Goal: Register for event/course

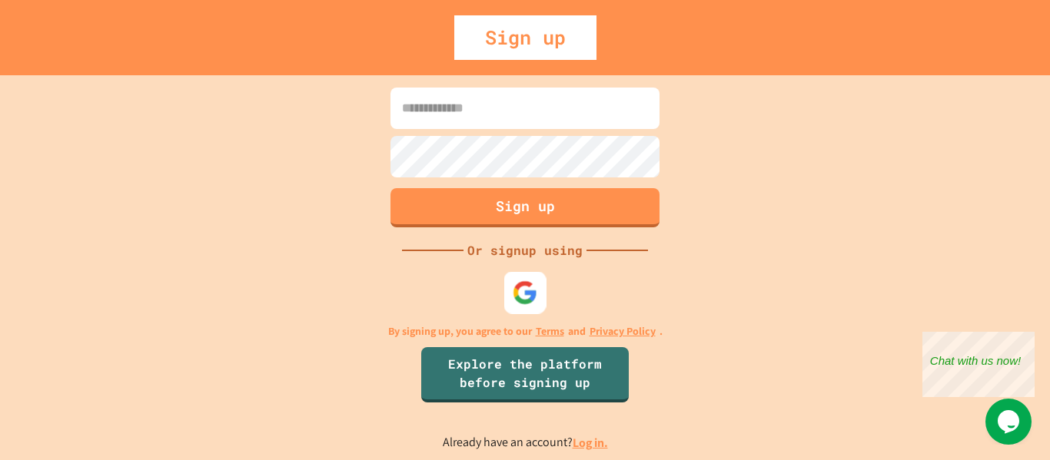
click at [532, 291] on img at bounding box center [525, 292] width 25 height 25
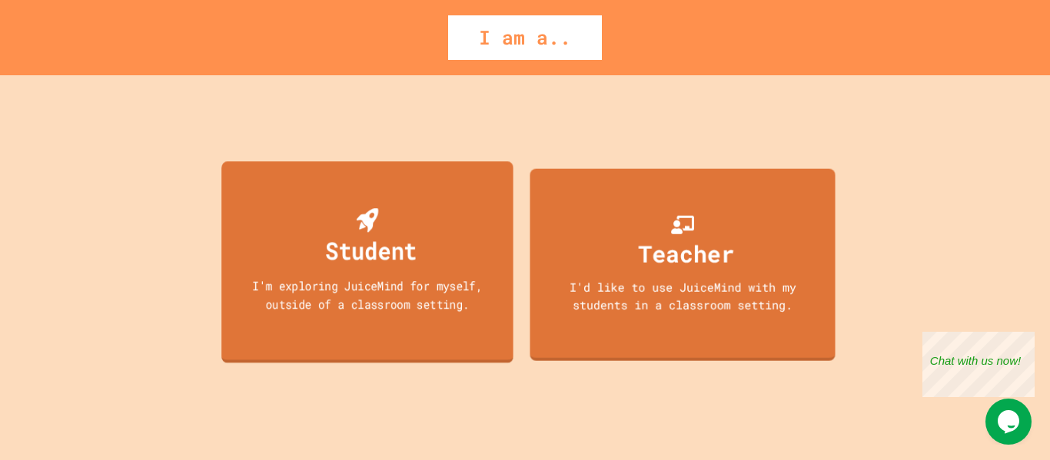
click at [333, 284] on div "I'm exploring JuiceMind for myself, outside of a classroom setting." at bounding box center [367, 295] width 263 height 36
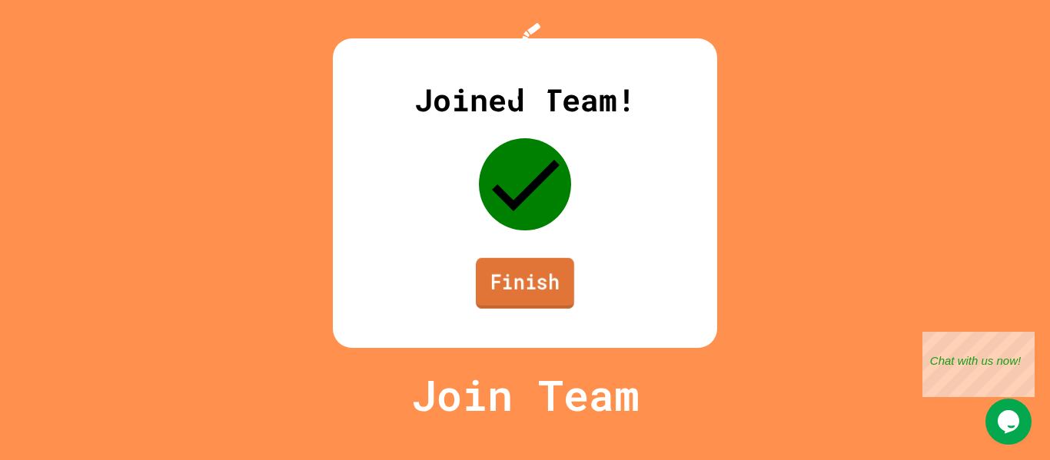
click at [513, 309] on link "Finish" at bounding box center [525, 283] width 98 height 51
